Goal: Navigation & Orientation: Find specific page/section

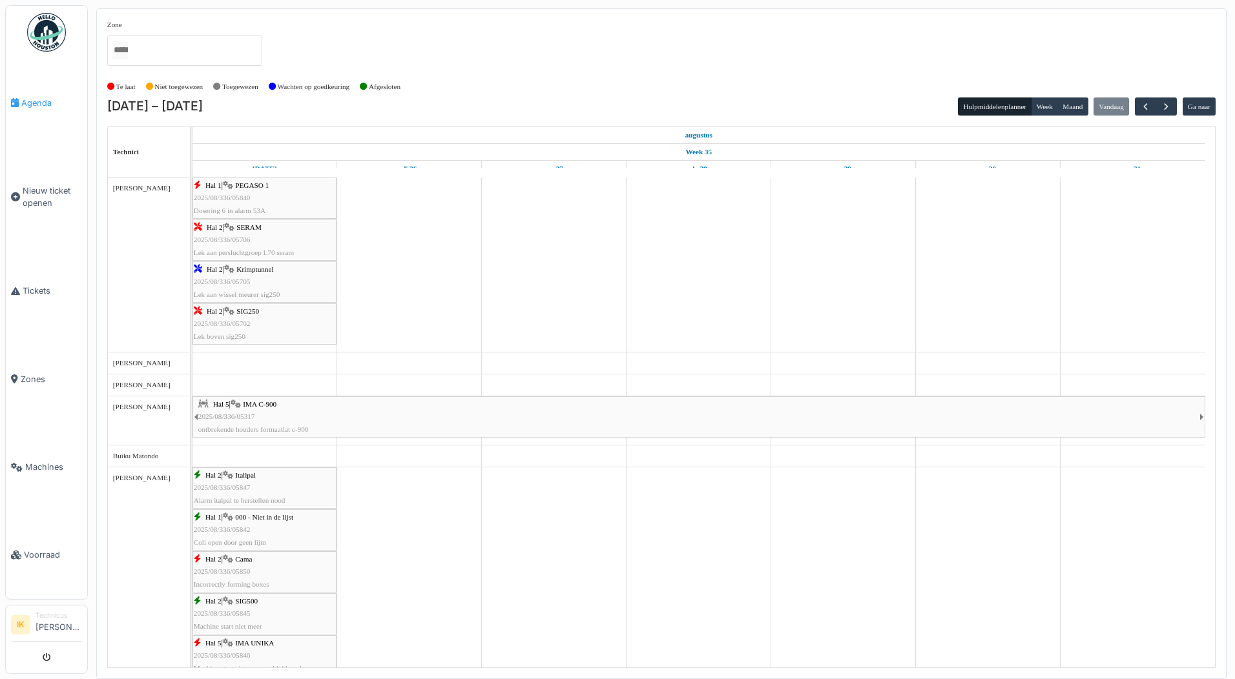
click at [41, 101] on span "Agenda" at bounding box center [51, 103] width 61 height 12
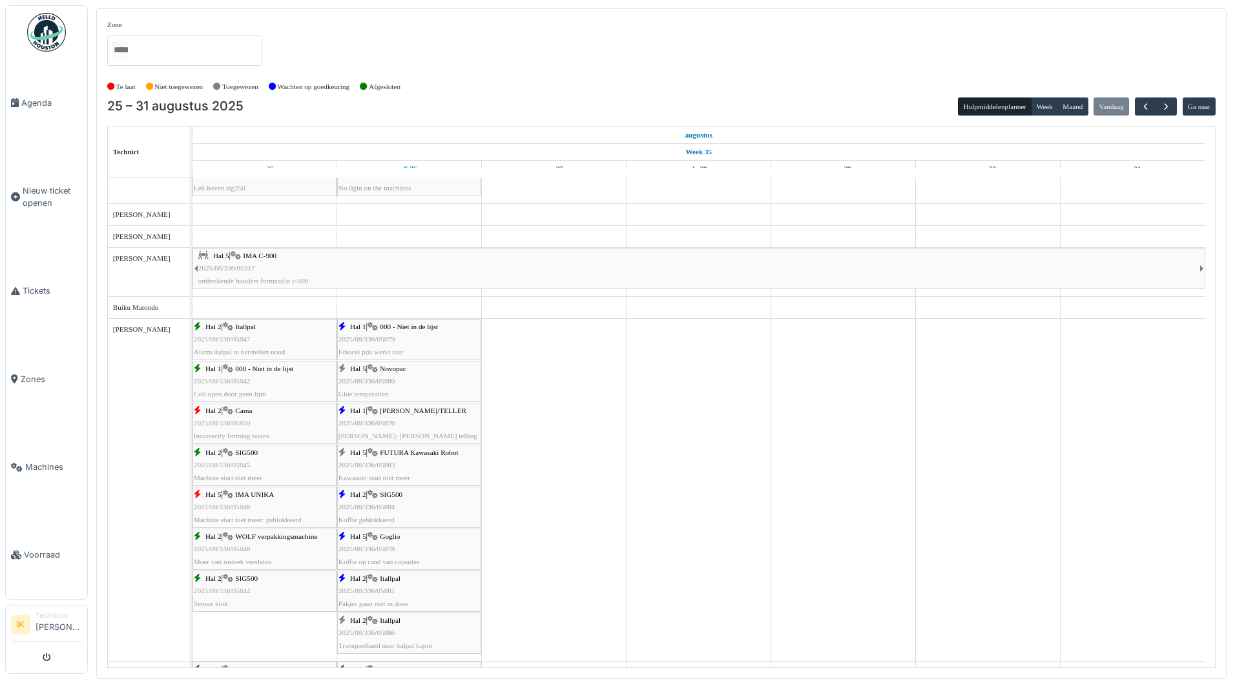
scroll to position [129, 0]
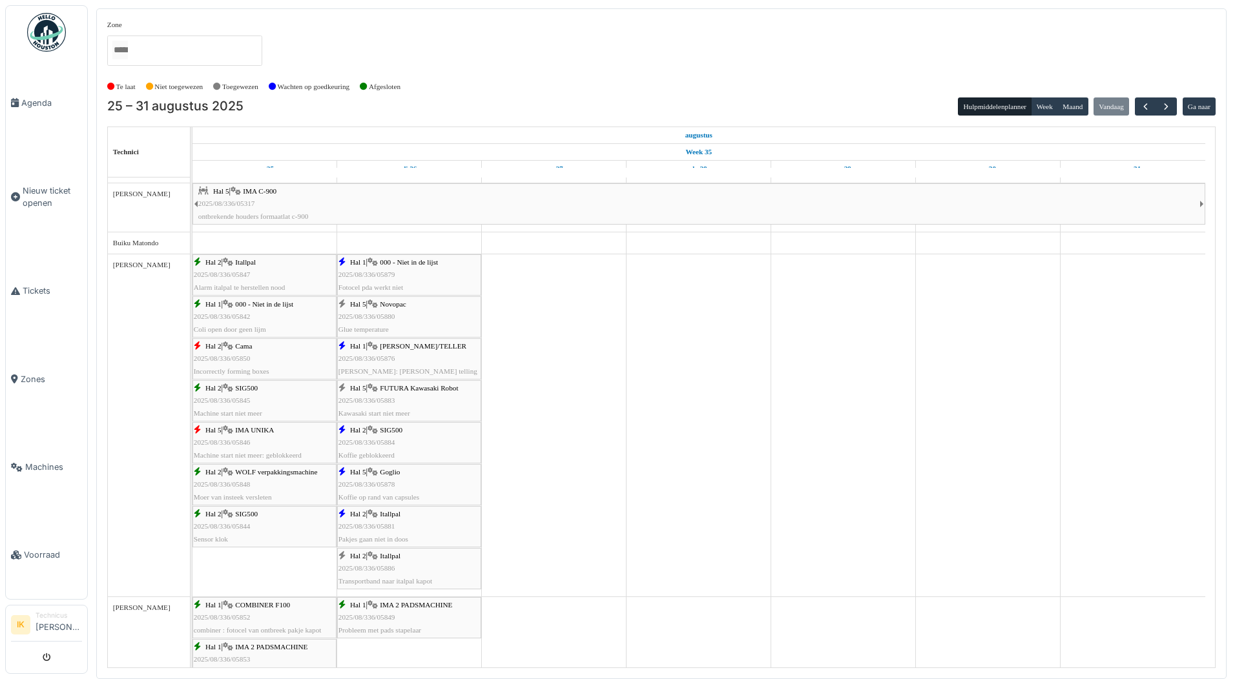
click at [401, 351] on div "Hal 1 | ISHIDA WEGER/TELLER 2025/08/336/05876 Ishida: fout telling" at bounding box center [408, 358] width 141 height 37
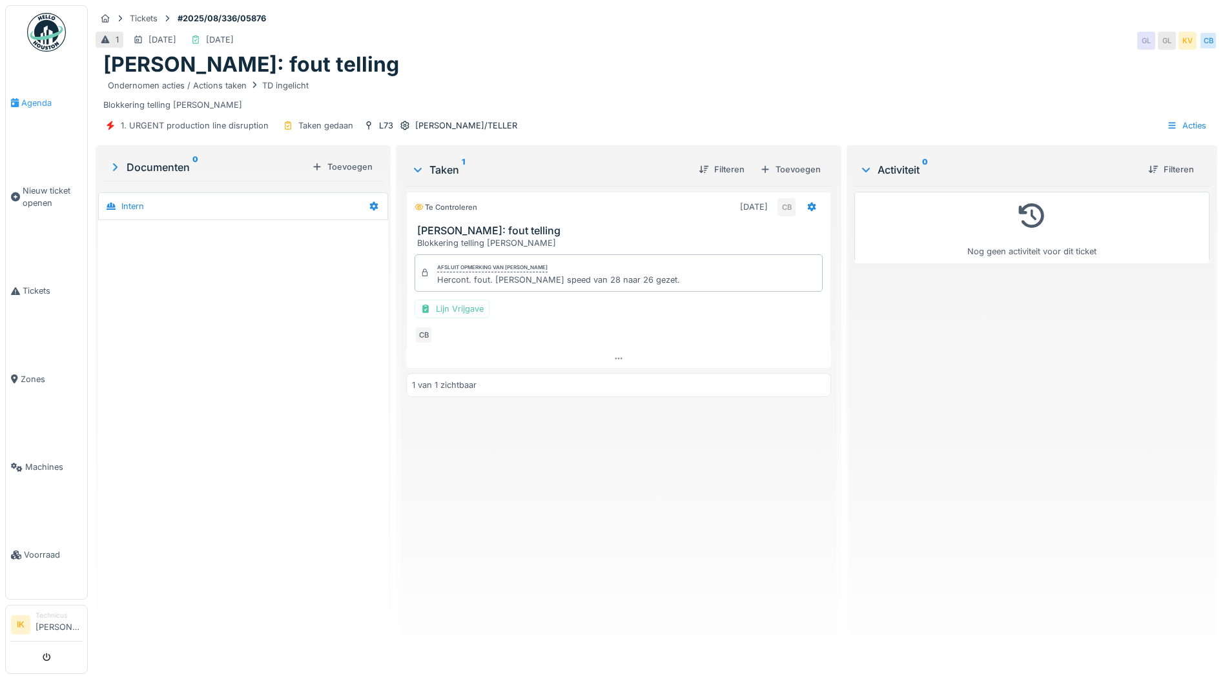
drag, startPoint x: 0, startPoint y: 0, endPoint x: 34, endPoint y: 102, distance: 107.4
click at [34, 102] on span "Agenda" at bounding box center [51, 103] width 61 height 12
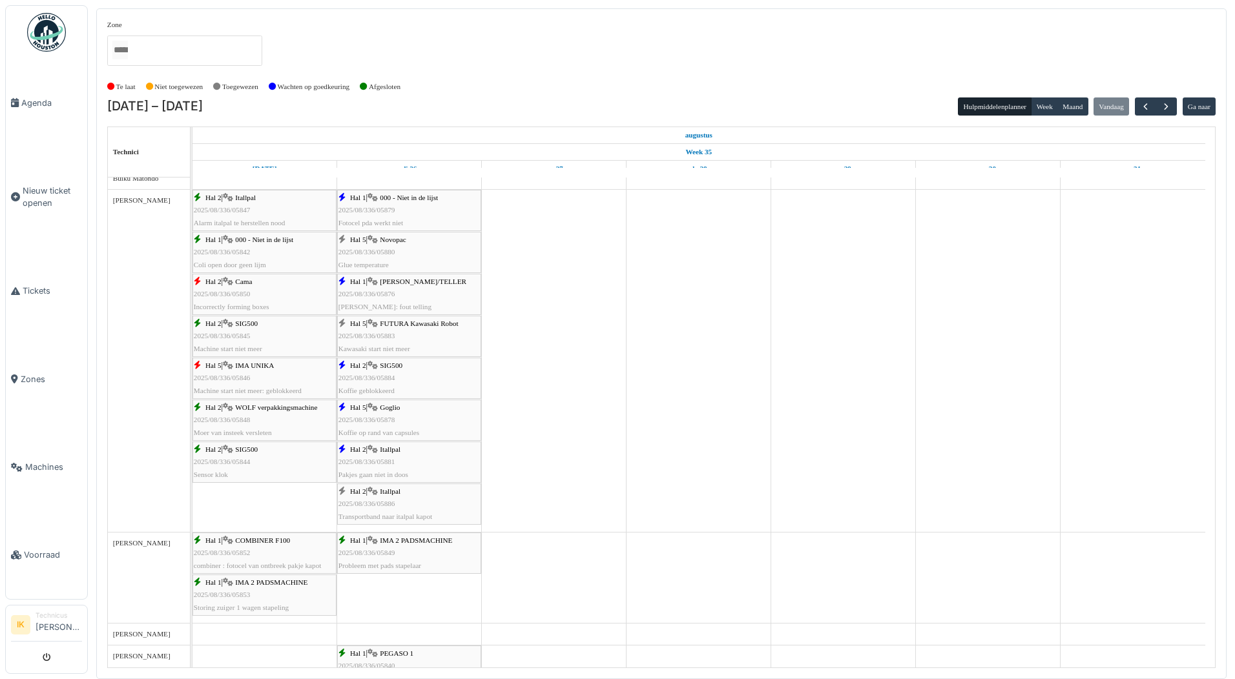
click at [389, 423] on span "2025/08/336/05878" at bounding box center [366, 420] width 57 height 8
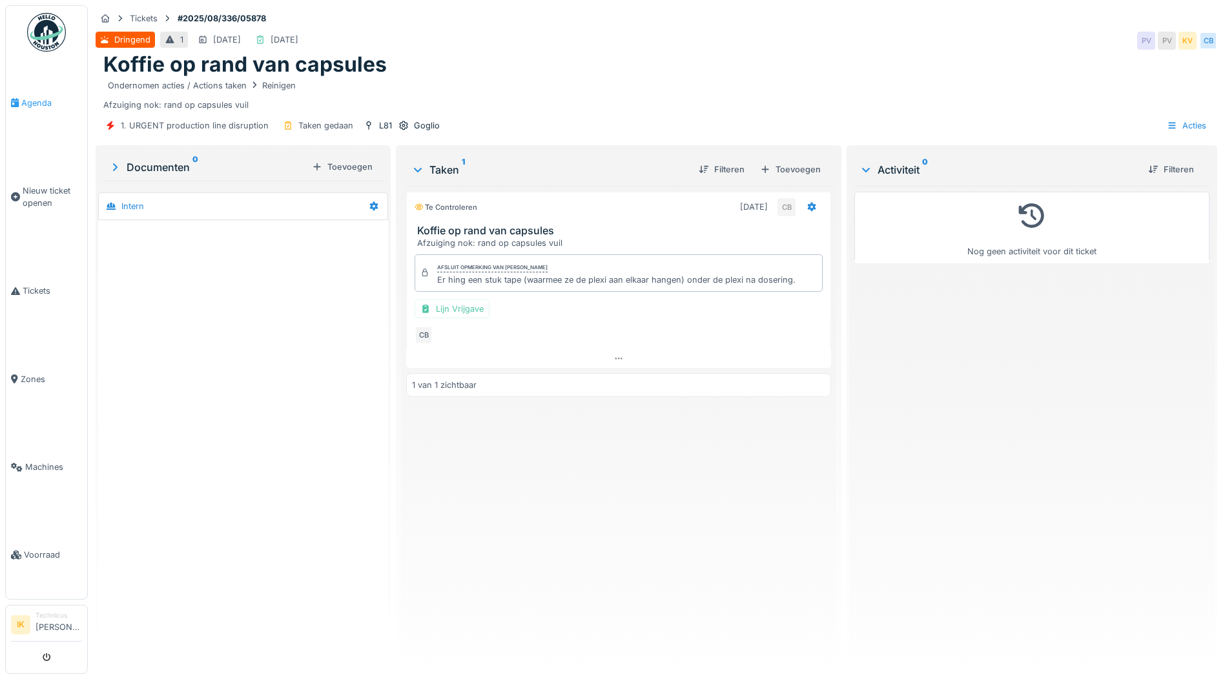
click at [36, 101] on span "Agenda" at bounding box center [51, 103] width 61 height 12
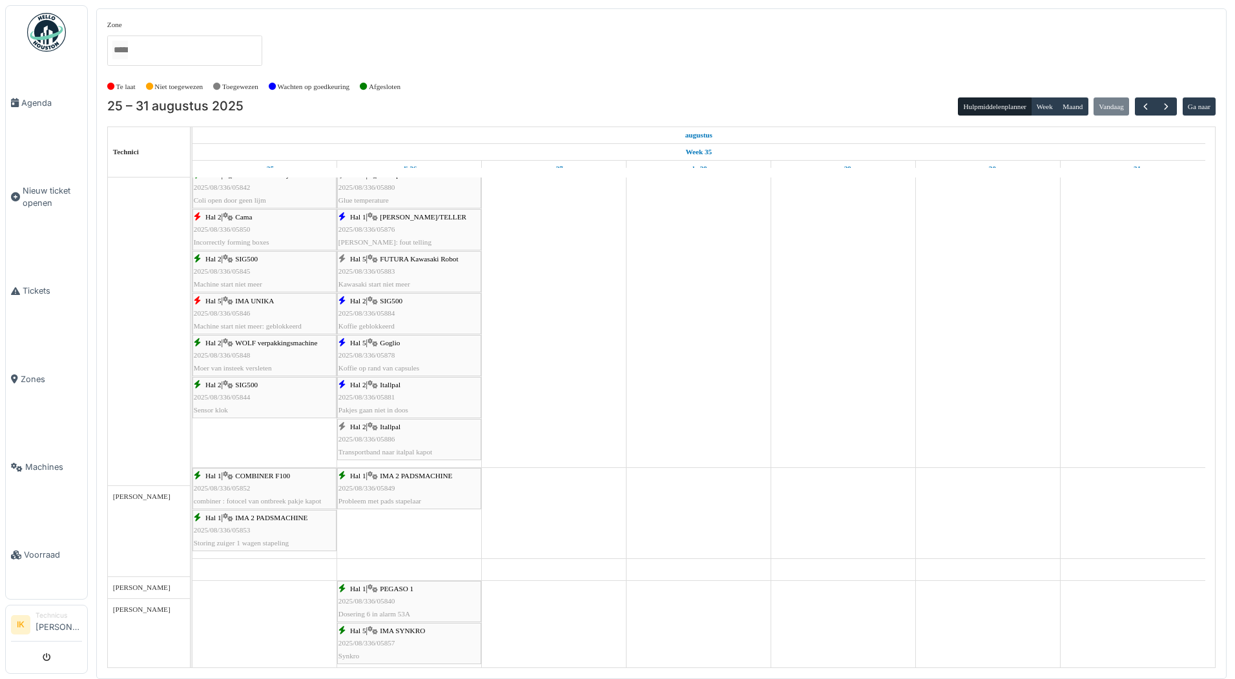
scroll to position [258, 0]
click at [385, 387] on span "Itallpal" at bounding box center [390, 385] width 21 height 8
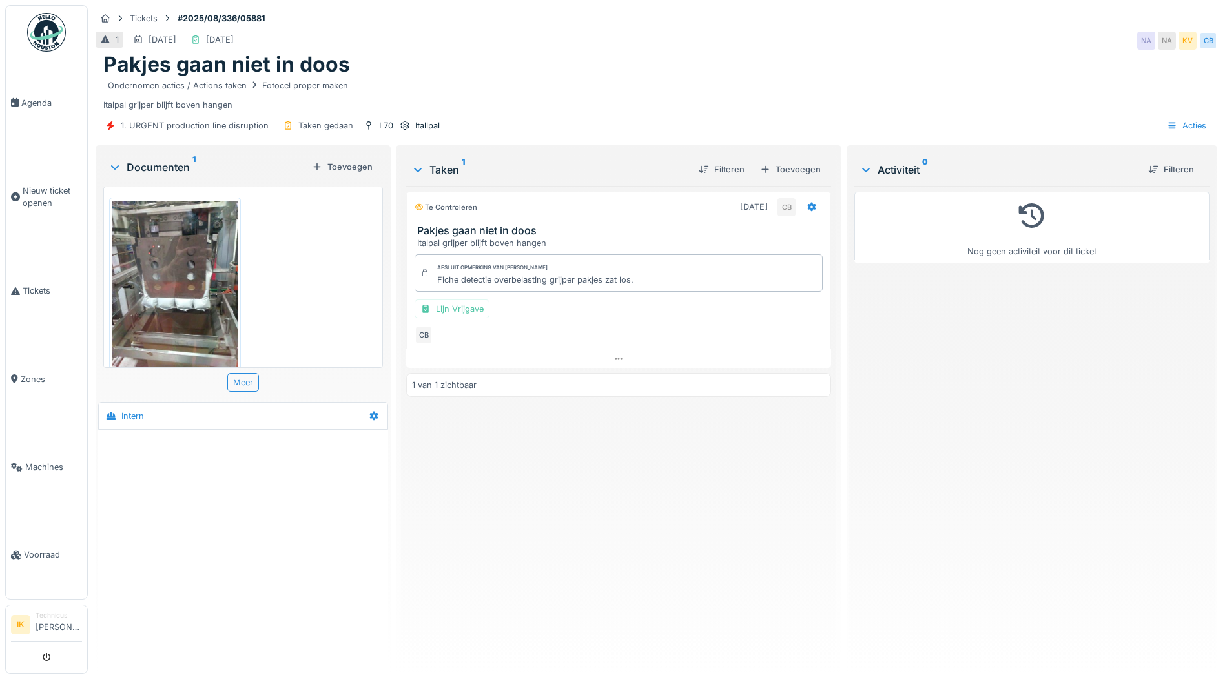
click at [164, 264] on img at bounding box center [174, 284] width 125 height 167
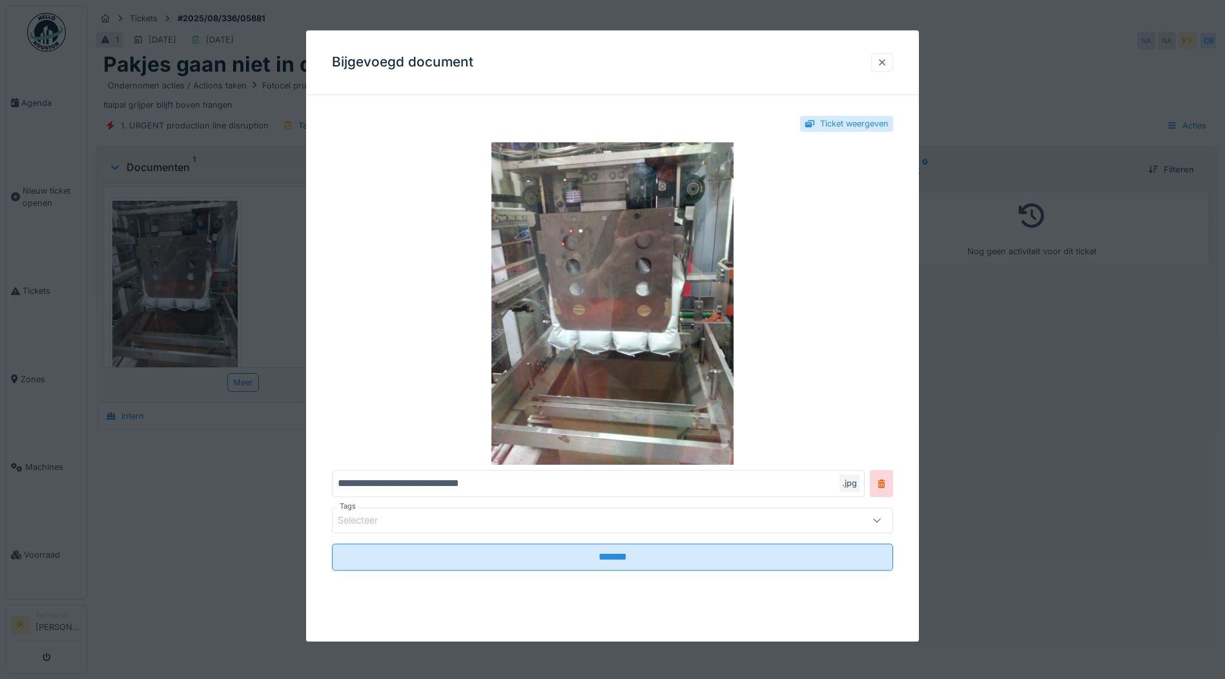
click at [886, 61] on div at bounding box center [882, 62] width 10 height 12
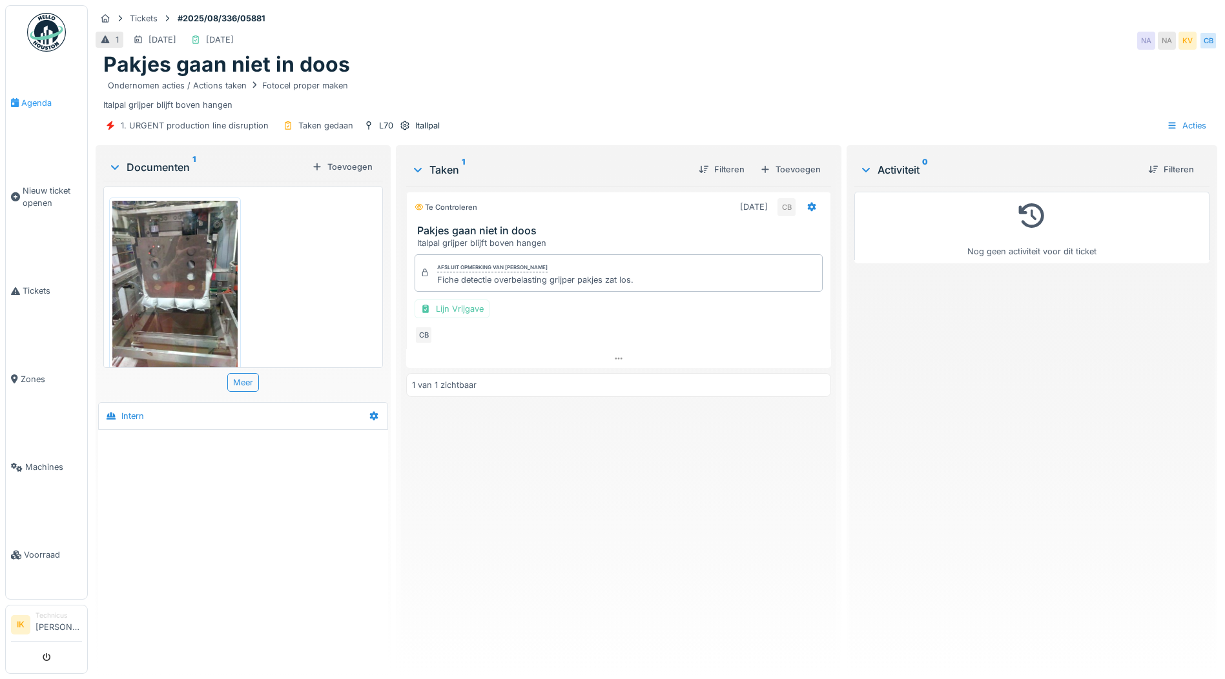
click at [32, 98] on span "Agenda" at bounding box center [51, 103] width 61 height 12
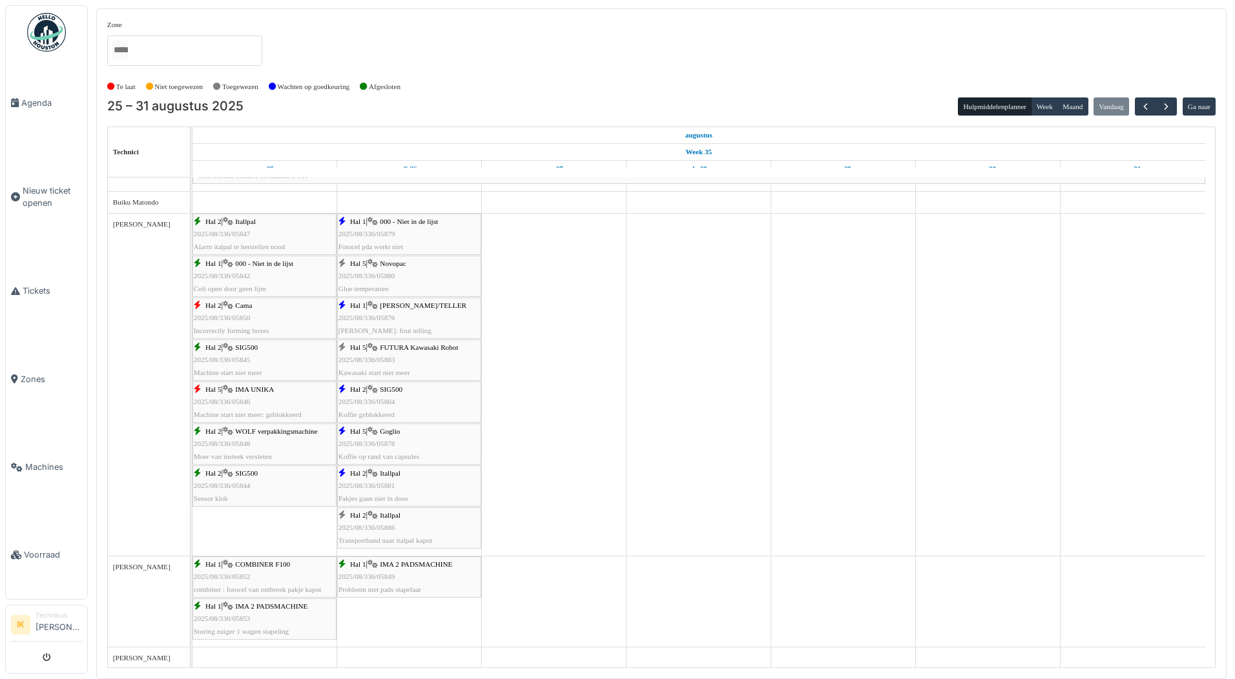
scroll to position [258, 0]
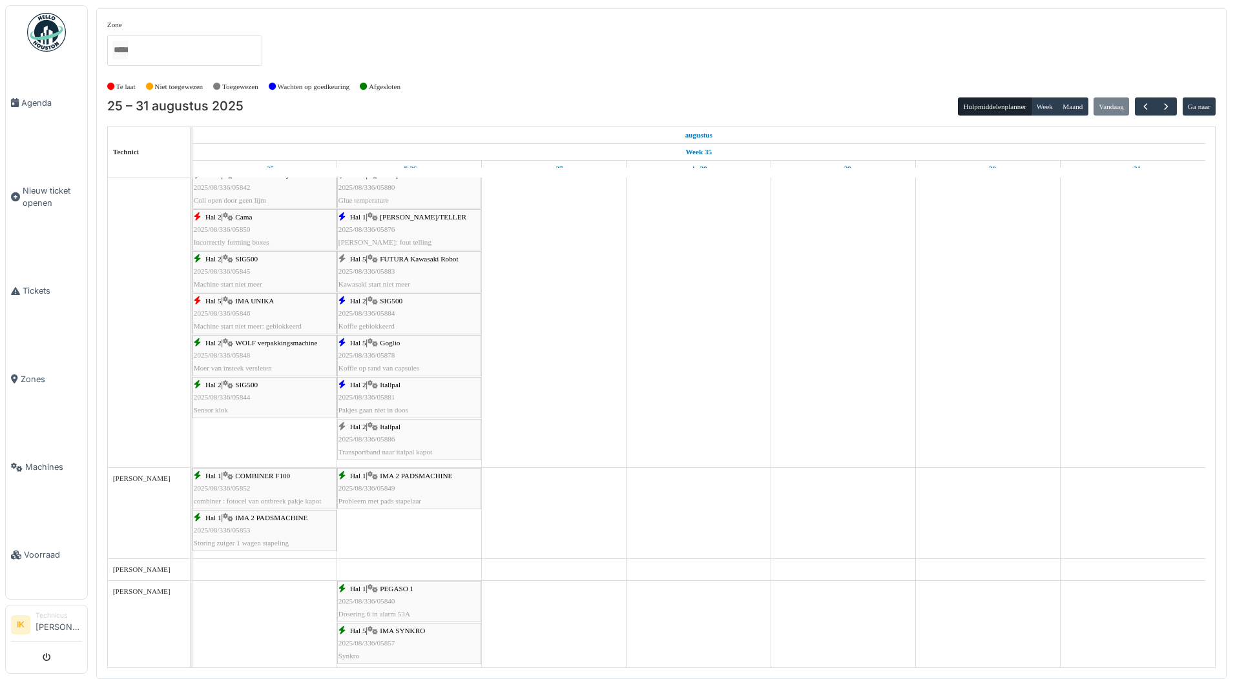
click at [382, 431] on div "Hal 2 | Itallpal 2025/08/336/05886 Transportband naar italpal kapot" at bounding box center [408, 439] width 141 height 37
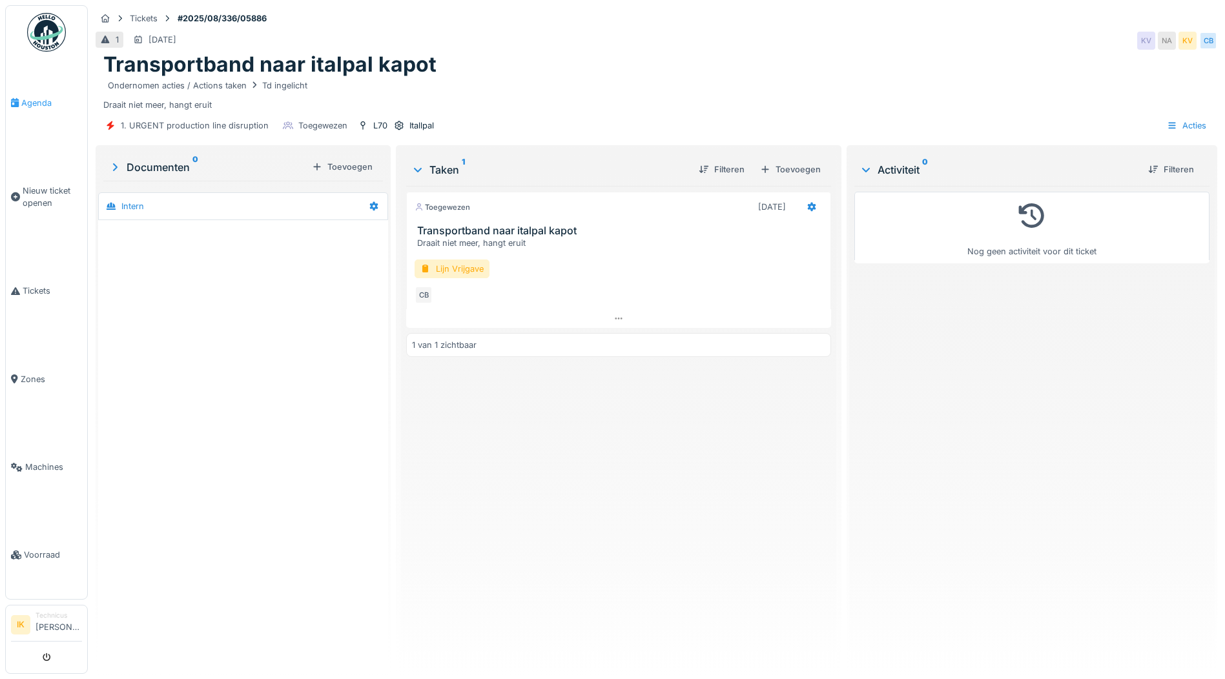
click at [28, 103] on span "Agenda" at bounding box center [51, 103] width 61 height 12
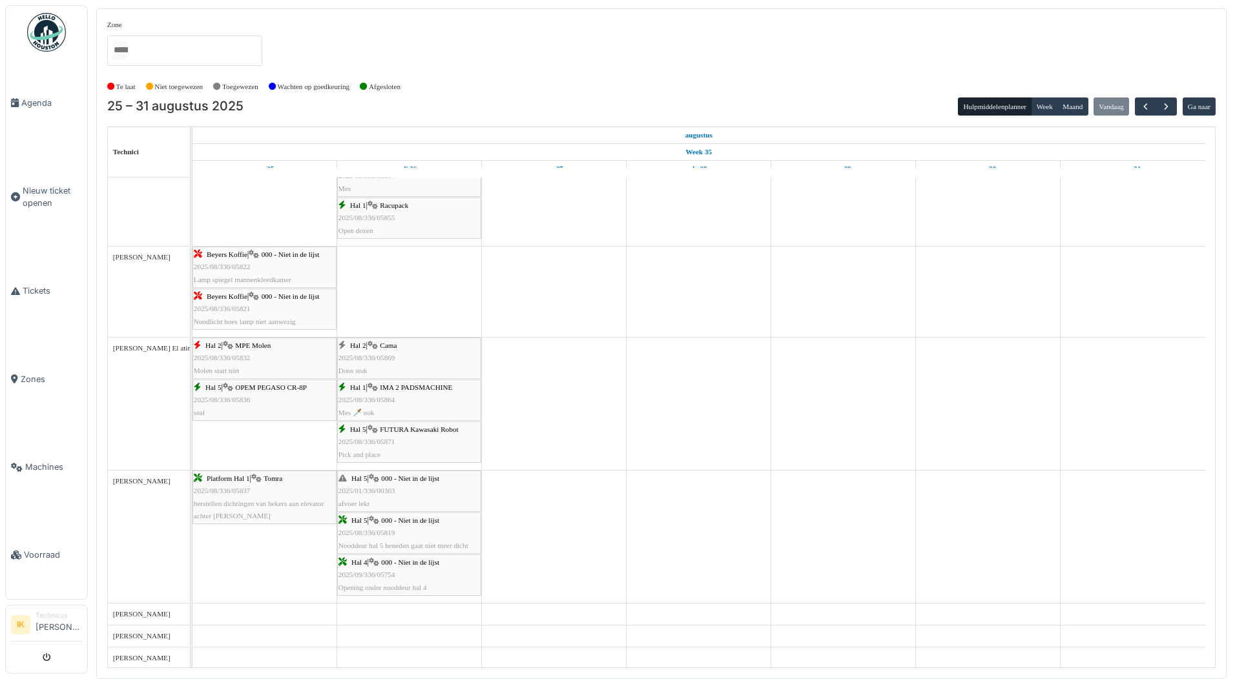
scroll to position [840, 0]
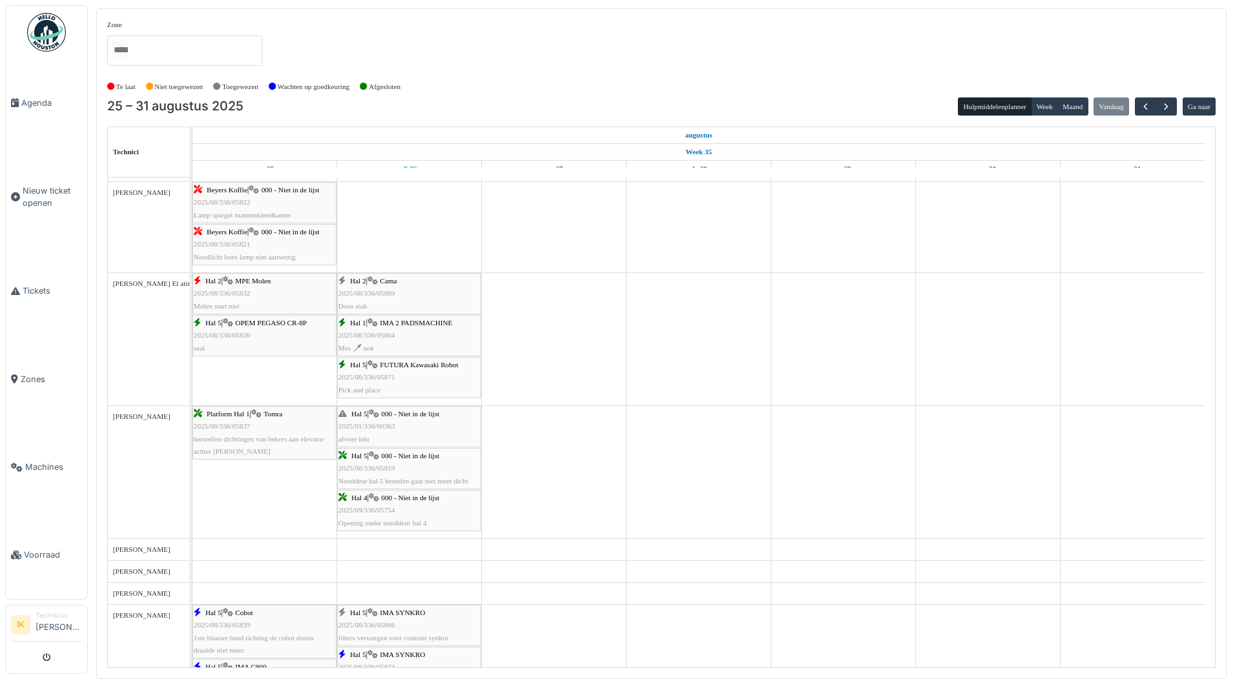
click at [380, 287] on div "Hal 2 | Cama 2025/08/336/05869 Doos stuk" at bounding box center [408, 293] width 141 height 37
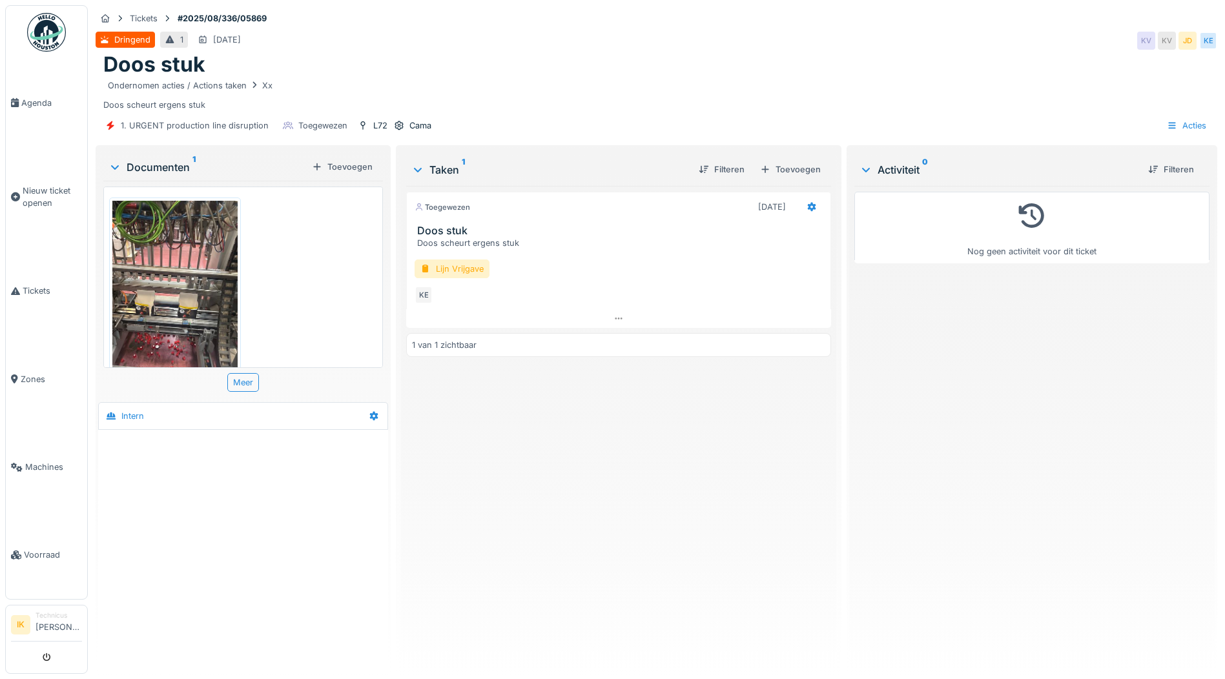
click at [170, 295] on img at bounding box center [174, 284] width 125 height 167
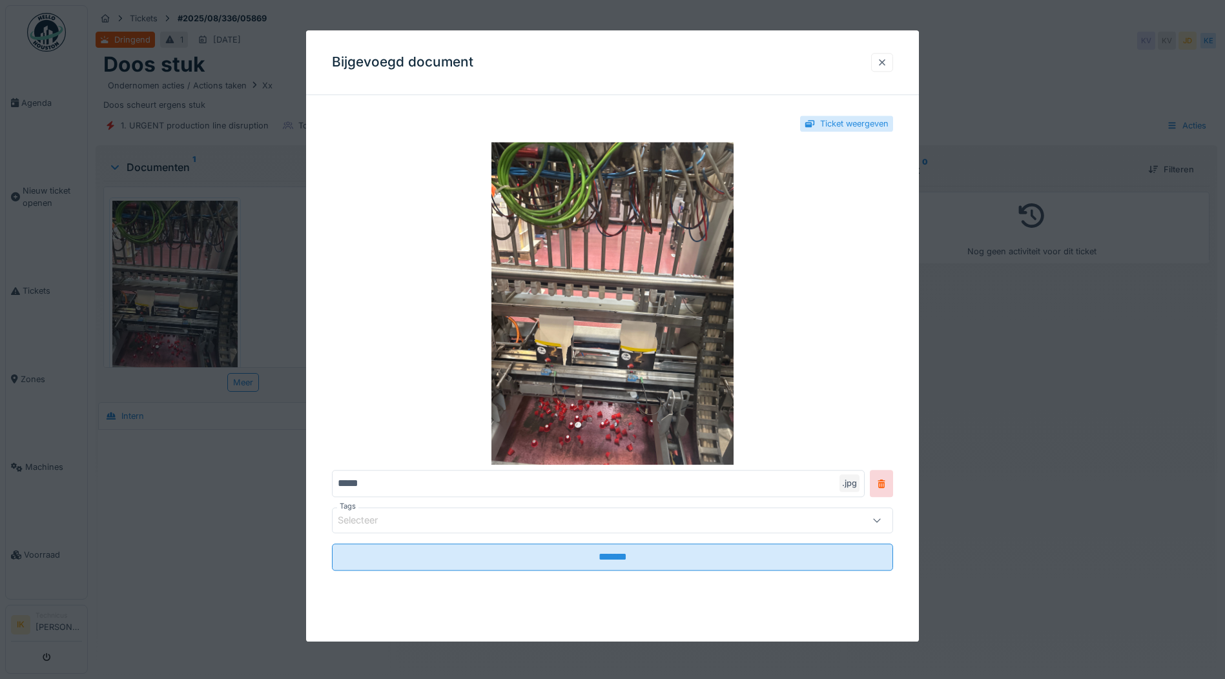
click at [887, 58] on div at bounding box center [882, 62] width 10 height 12
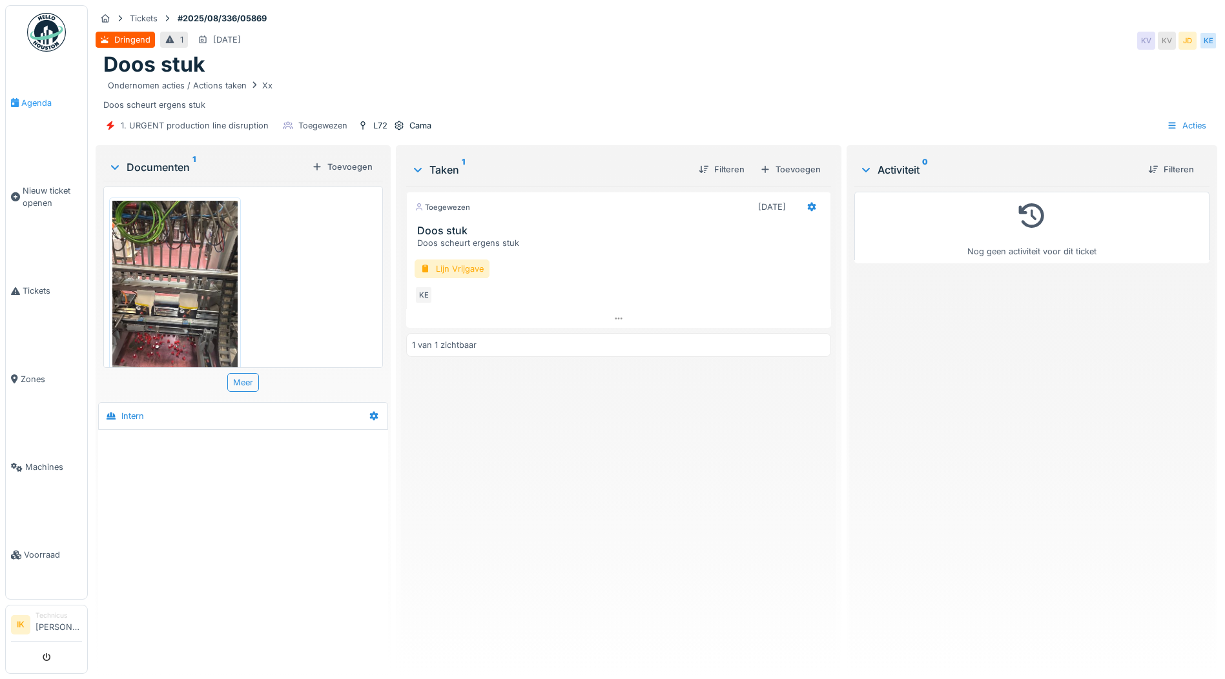
click at [41, 103] on span "Agenda" at bounding box center [51, 103] width 61 height 12
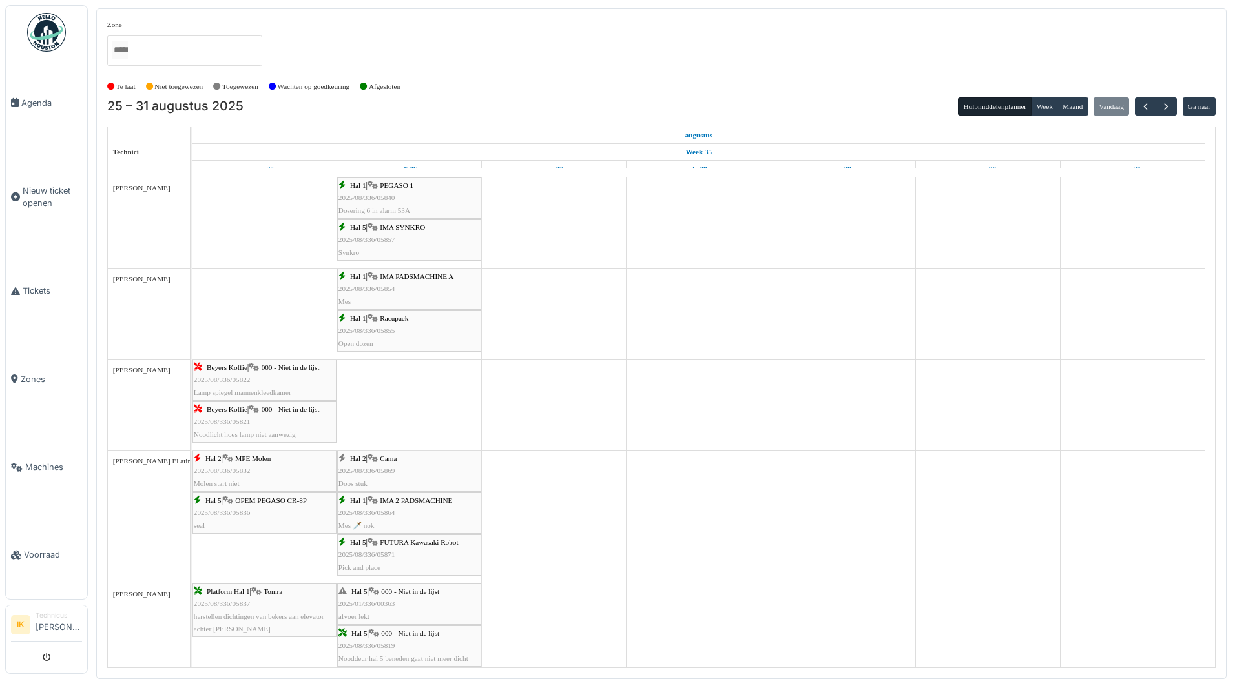
scroll to position [712, 0]
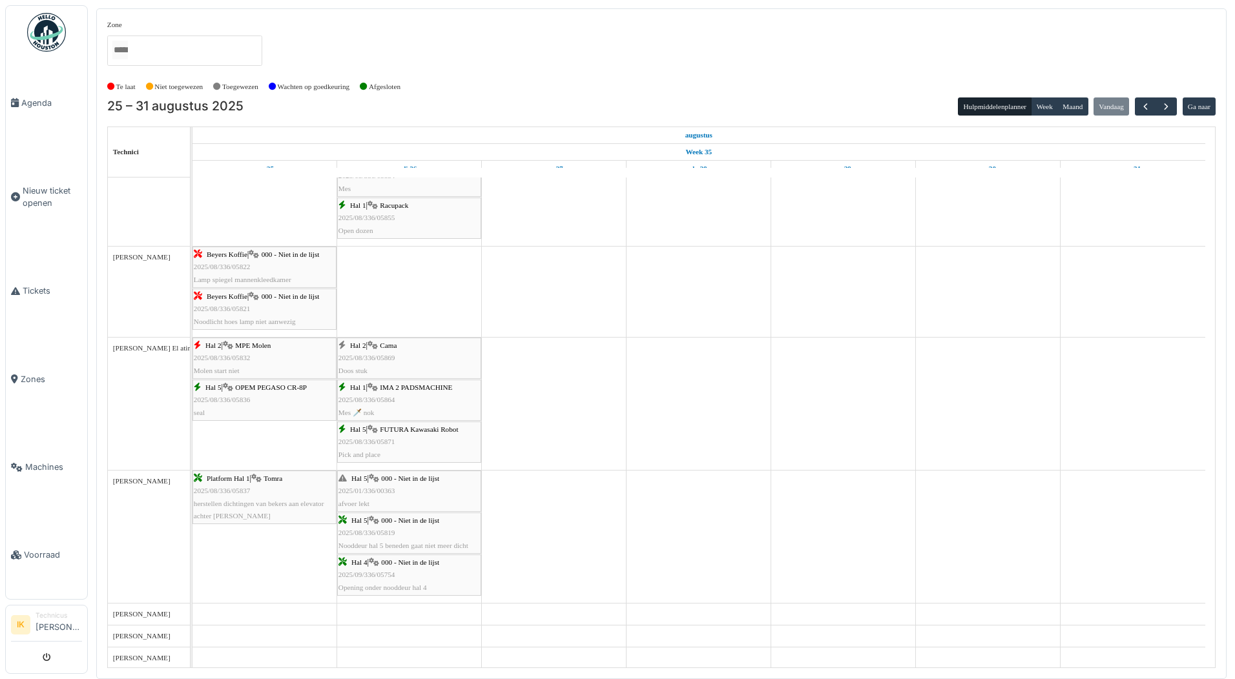
click at [370, 391] on div "Hal 1 | IMA 2 PADSMACHINE 2025/08/336/05864 Mes 🗡️ nok" at bounding box center [408, 400] width 141 height 37
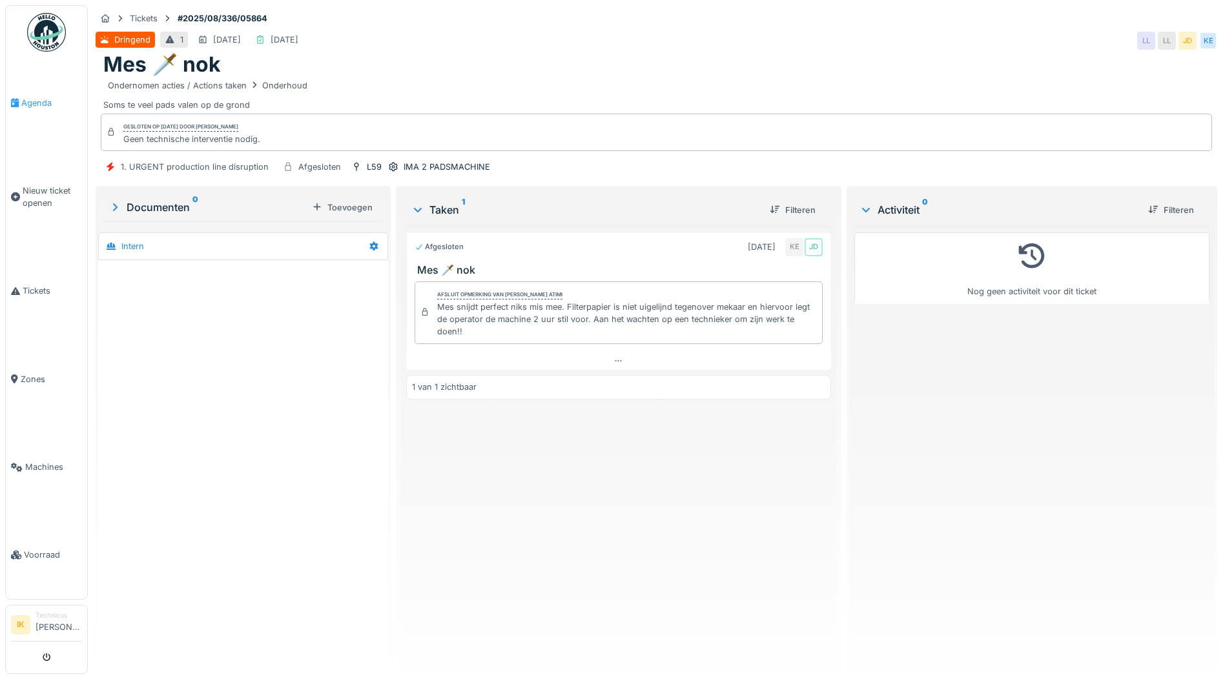
click at [37, 100] on span "Agenda" at bounding box center [51, 103] width 61 height 12
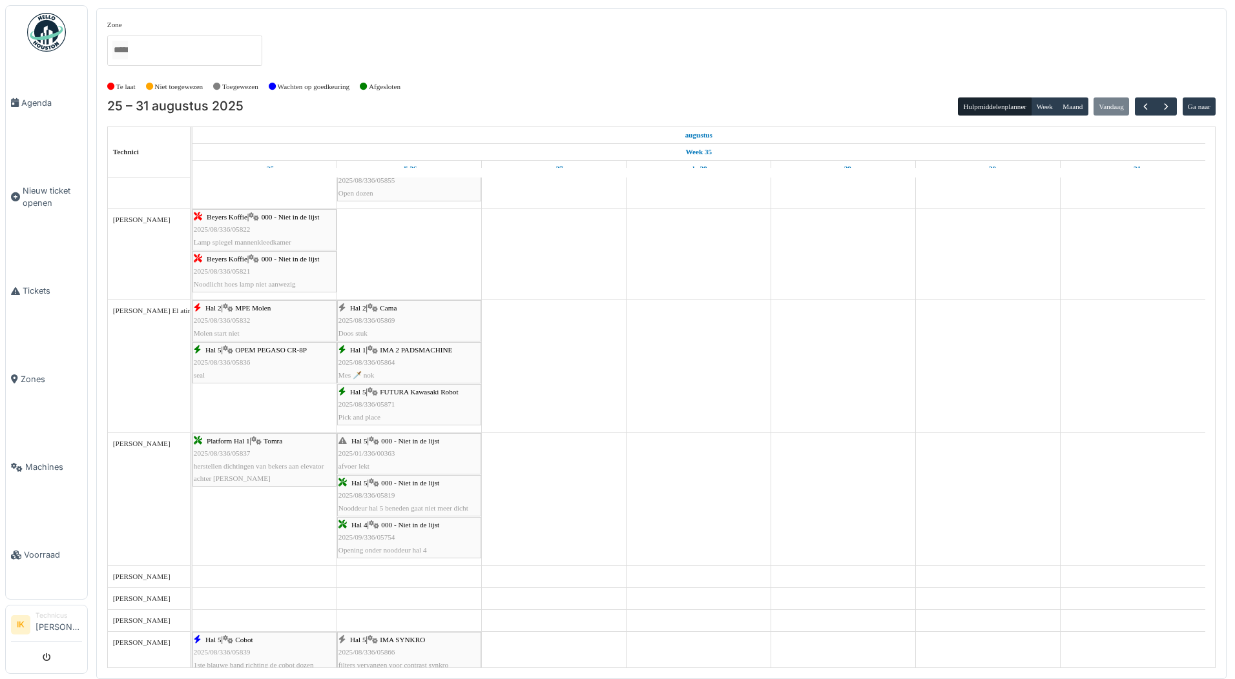
scroll to position [811, 0]
click at [386, 403] on span "2025/08/336/05871" at bounding box center [366, 406] width 57 height 8
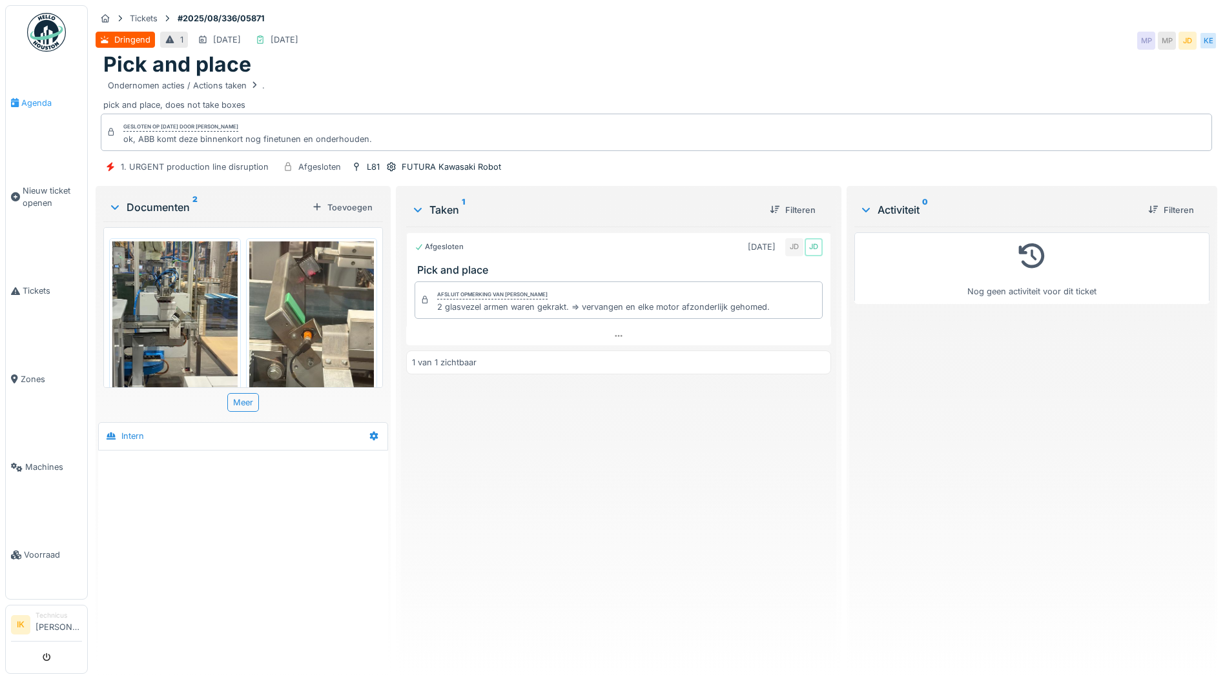
click at [33, 103] on span "Agenda" at bounding box center [51, 103] width 61 height 12
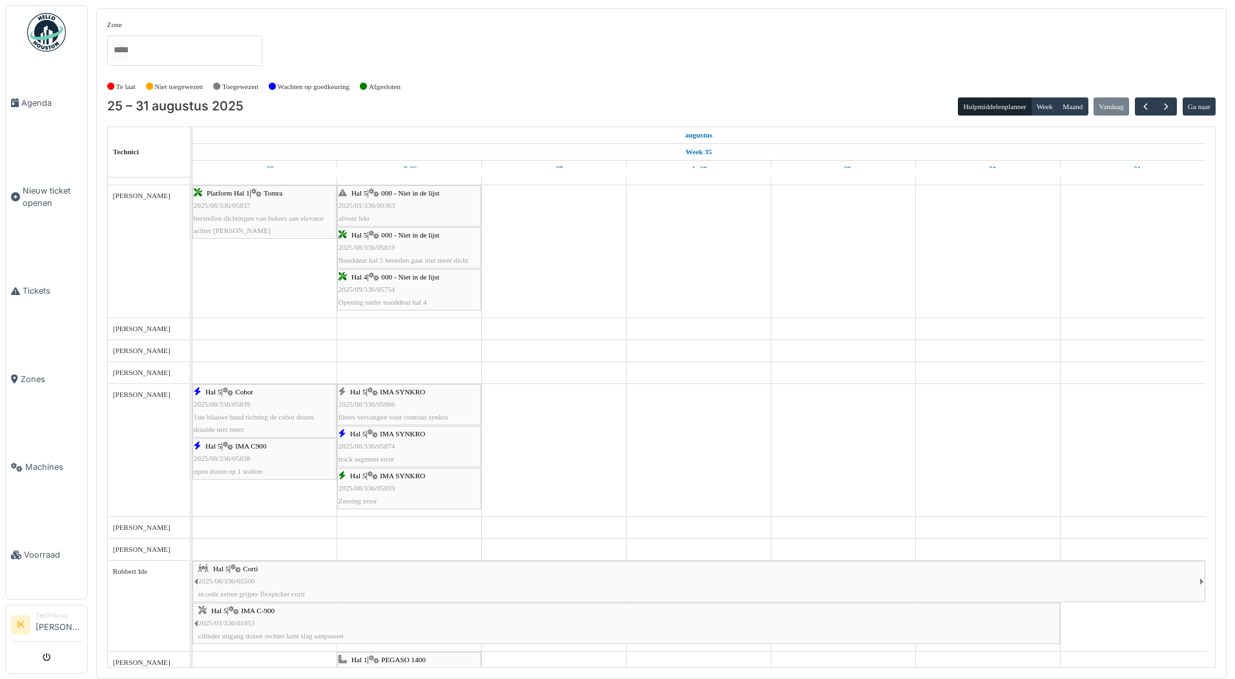
scroll to position [1098, 0]
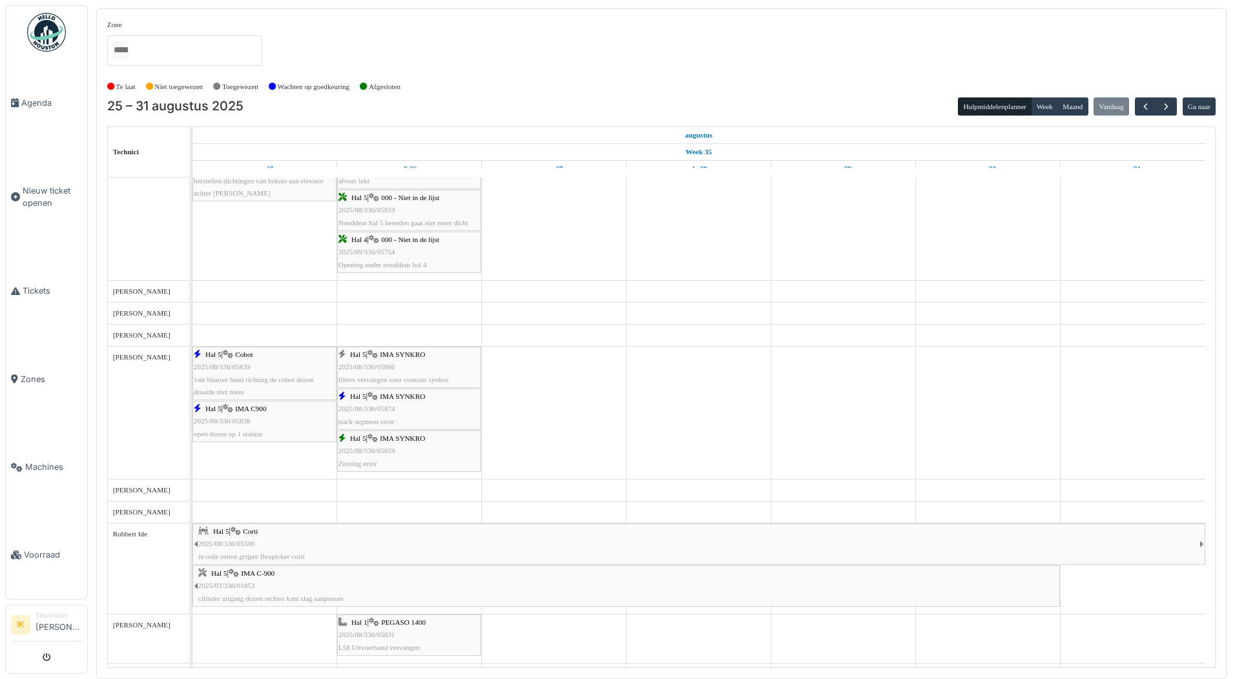
click at [406, 401] on div "Hal 5 | IMA SYNKRO 2025/08/336/05874 track segment error" at bounding box center [408, 409] width 141 height 37
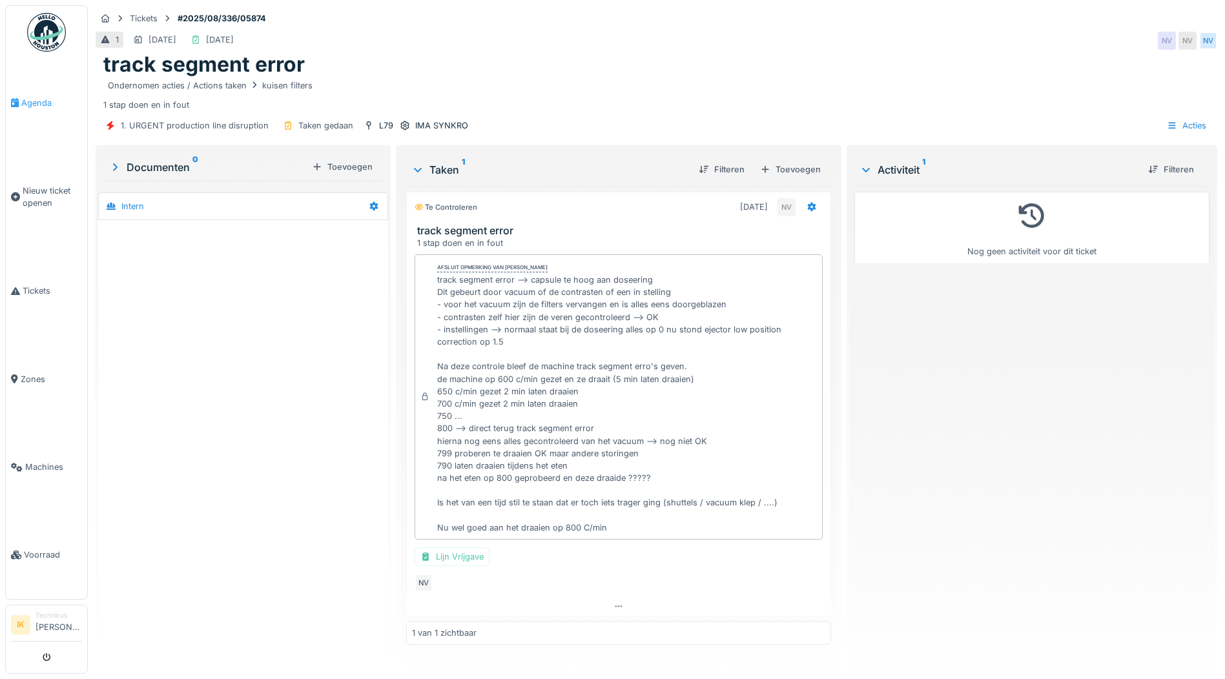
click at [33, 102] on span "Agenda" at bounding box center [51, 103] width 61 height 12
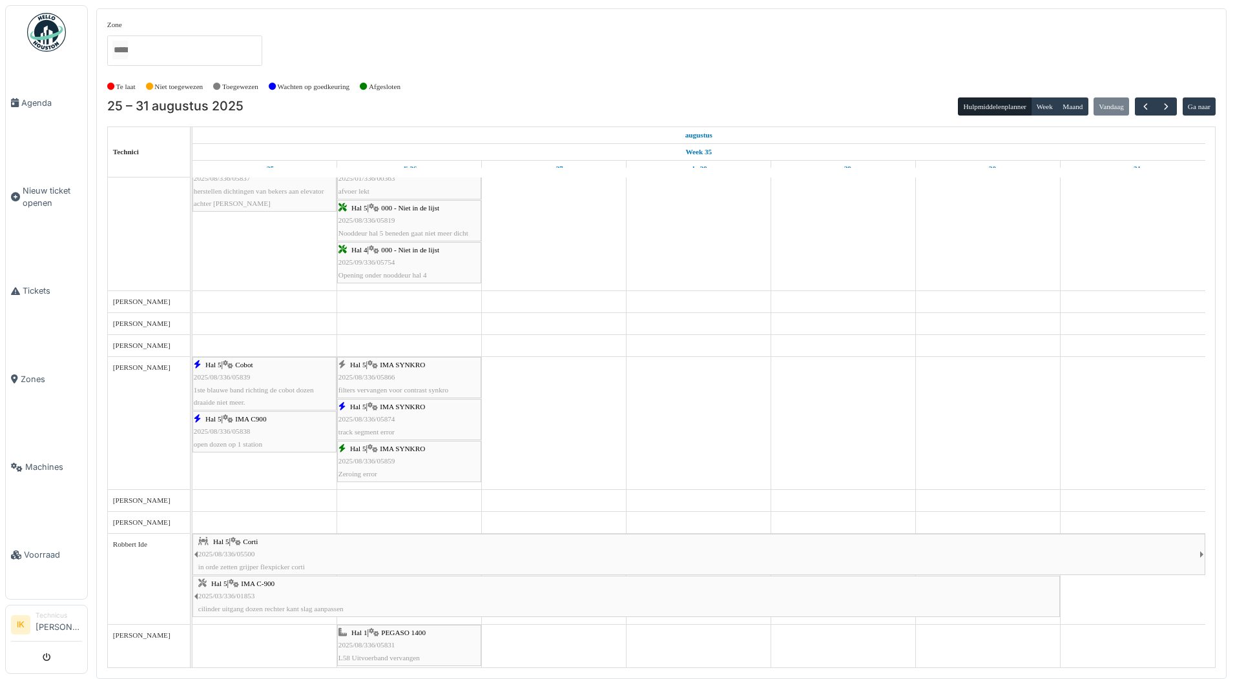
scroll to position [1098, 0]
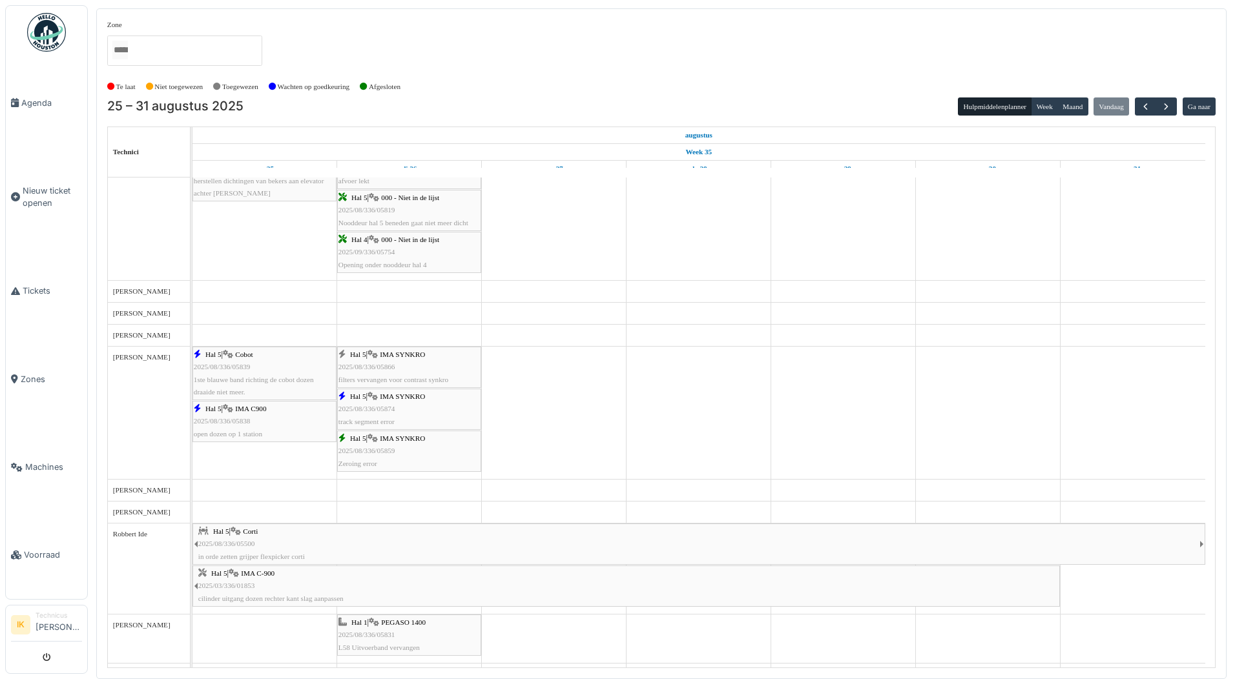
click at [386, 440] on span "IMA SYNKRO" at bounding box center [402, 439] width 45 height 8
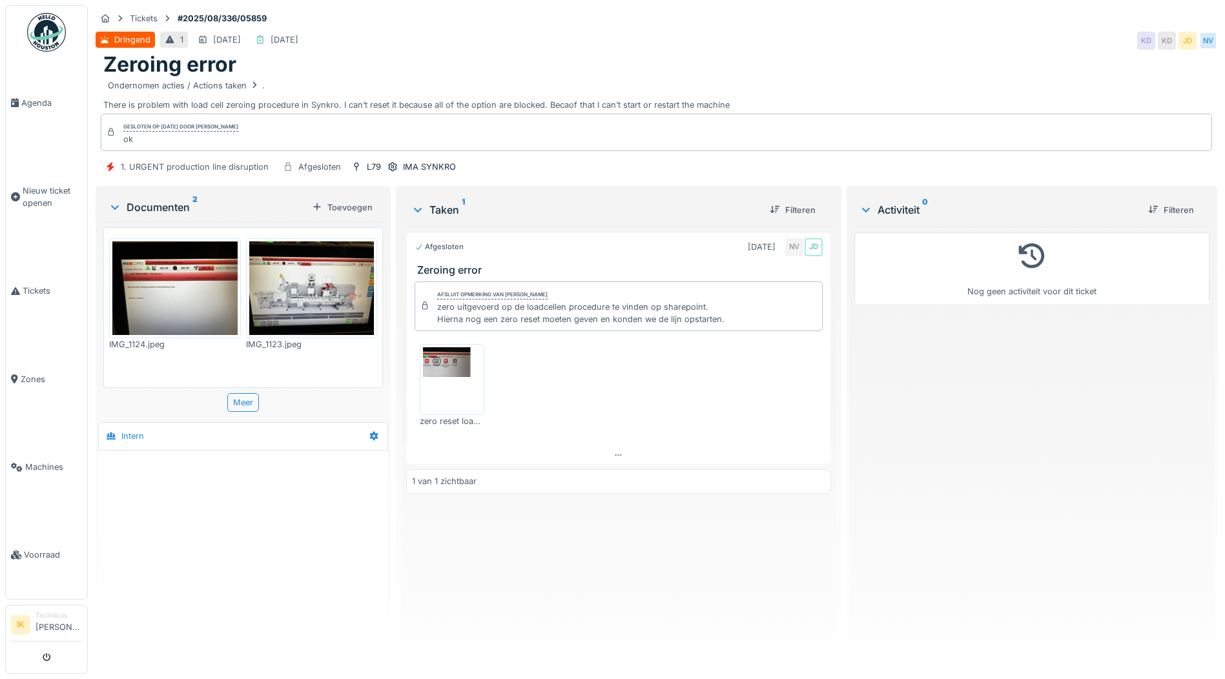
click at [451, 363] on img at bounding box center [452, 379] width 58 height 65
click at [35, 105] on span "Agenda" at bounding box center [51, 103] width 61 height 12
